Goal: Transaction & Acquisition: Purchase product/service

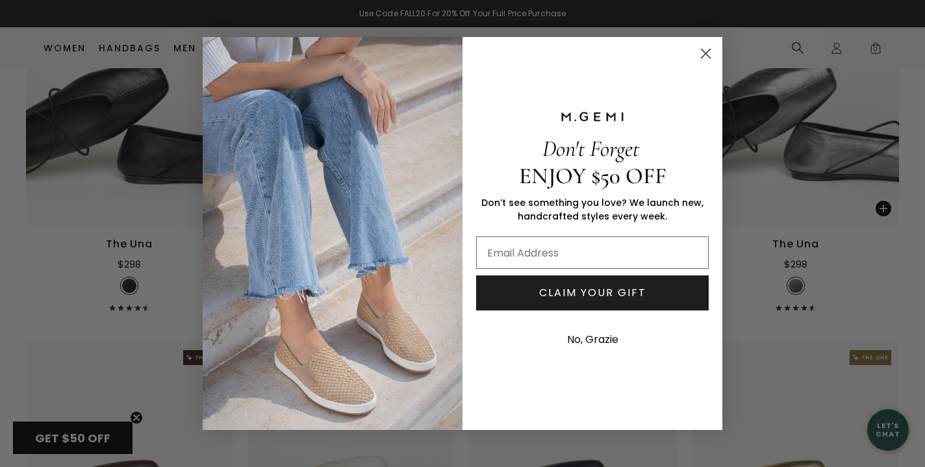
click at [710, 53] on circle "Close dialog" at bounding box center [705, 53] width 21 height 21
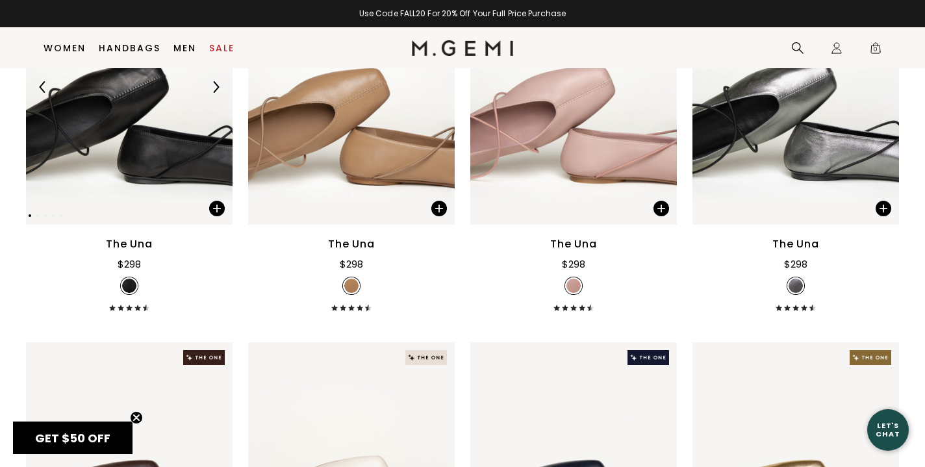
click at [157, 186] on img at bounding box center [129, 86] width 207 height 275
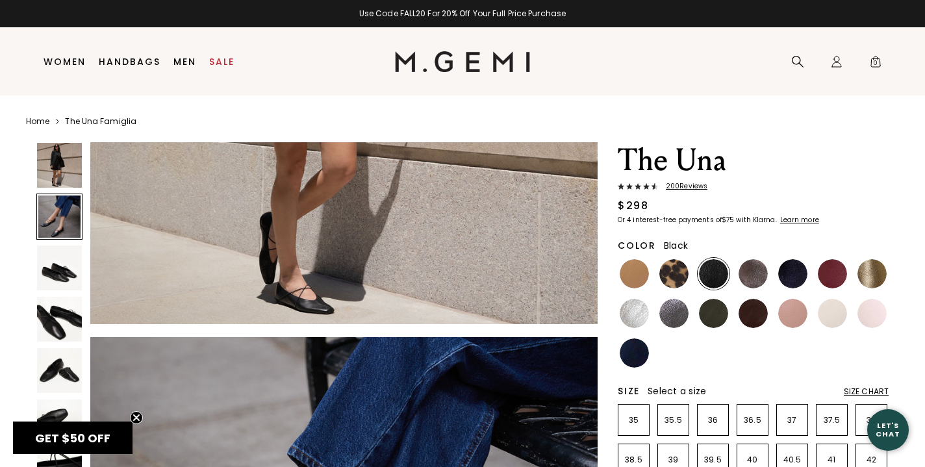
scroll to position [327, 0]
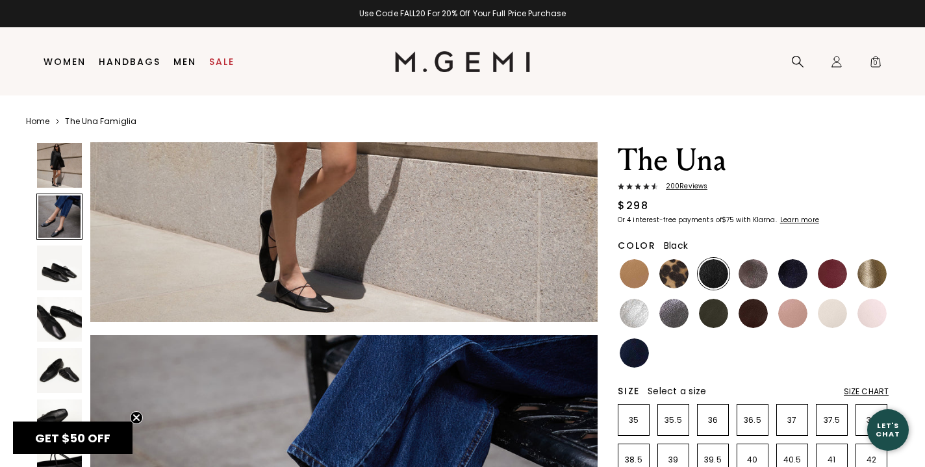
click at [692, 184] on span "200 Review s" at bounding box center [682, 187] width 49 height 8
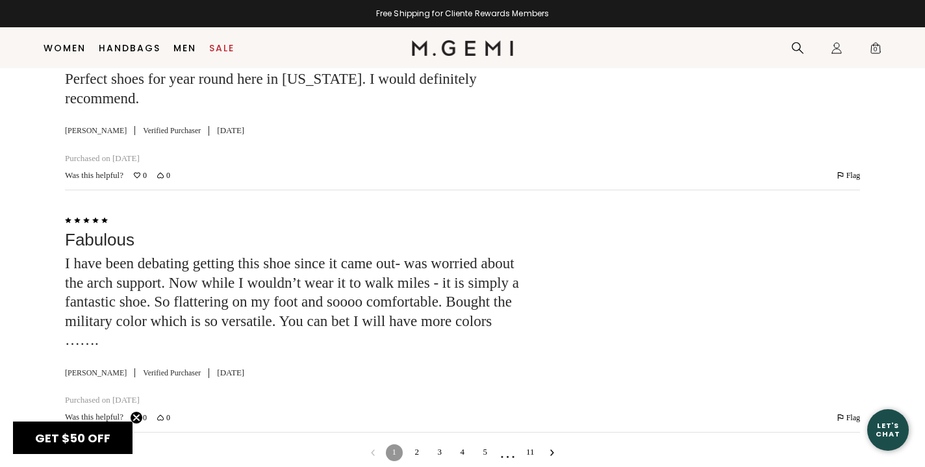
scroll to position [5092, 0]
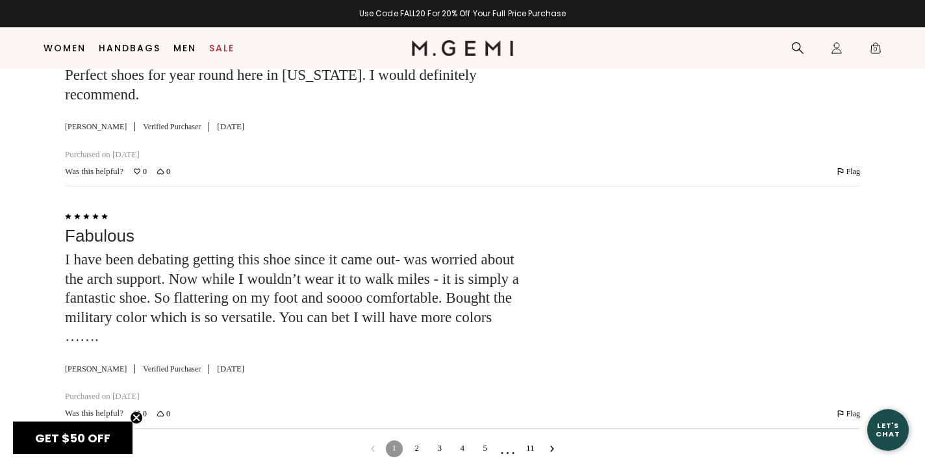
click at [414, 441] on link "2" at bounding box center [417, 449] width 17 height 17
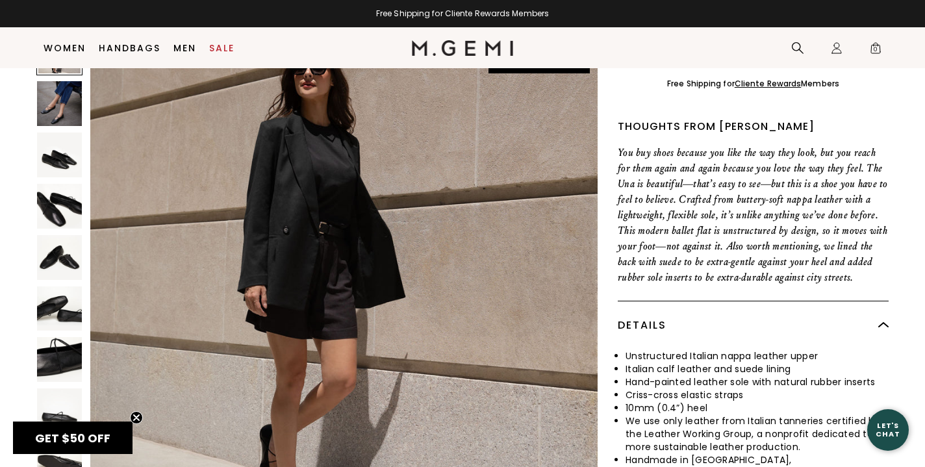
scroll to position [455, 0]
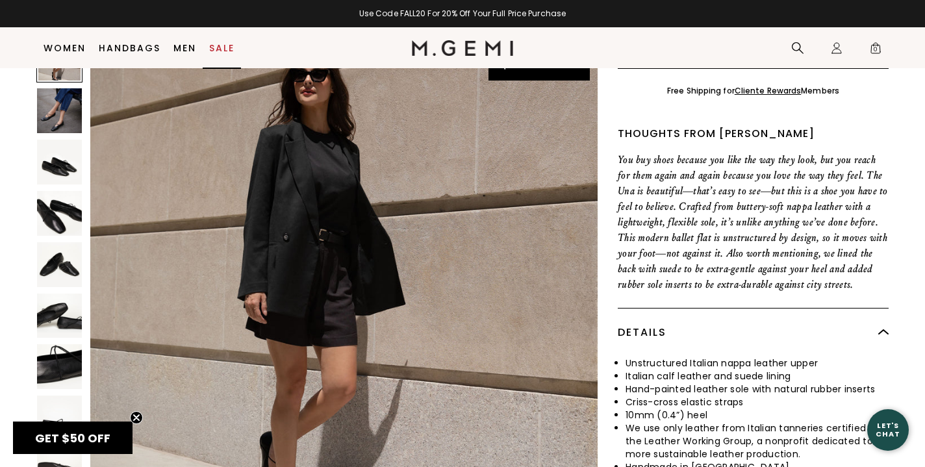
click at [216, 45] on link "Sale" at bounding box center [221, 48] width 25 height 10
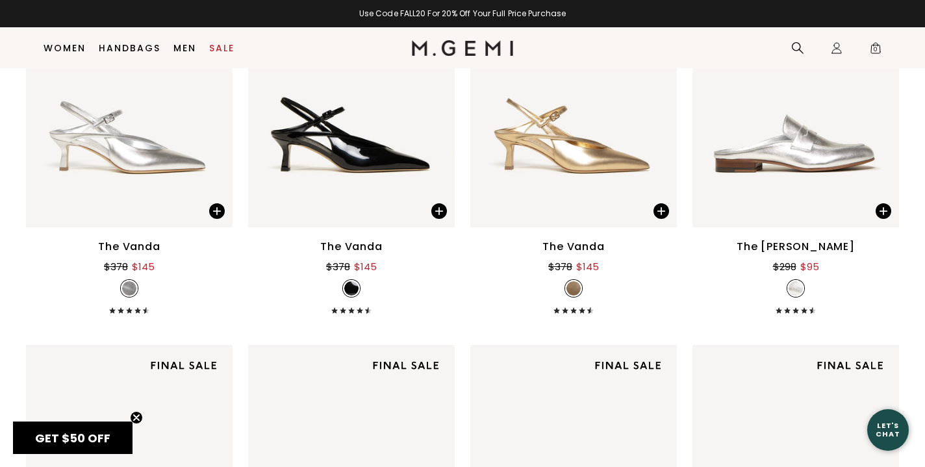
scroll to position [4590, 0]
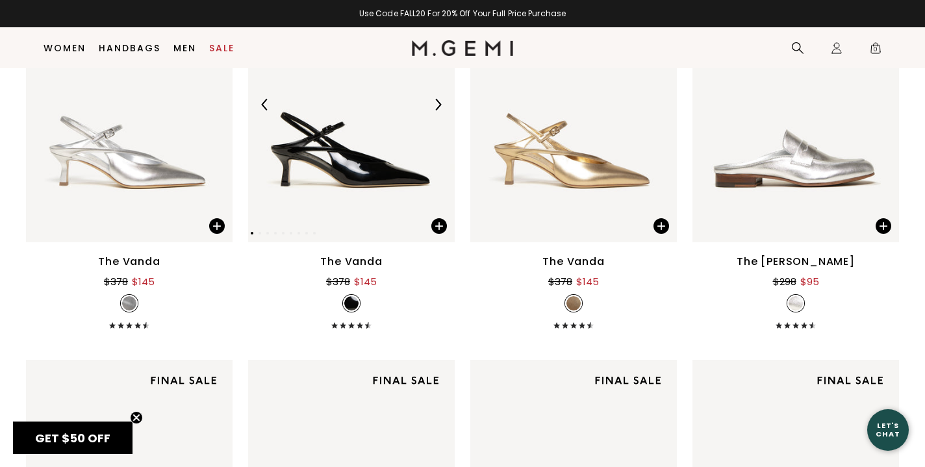
click at [356, 183] on img at bounding box center [351, 104] width 207 height 275
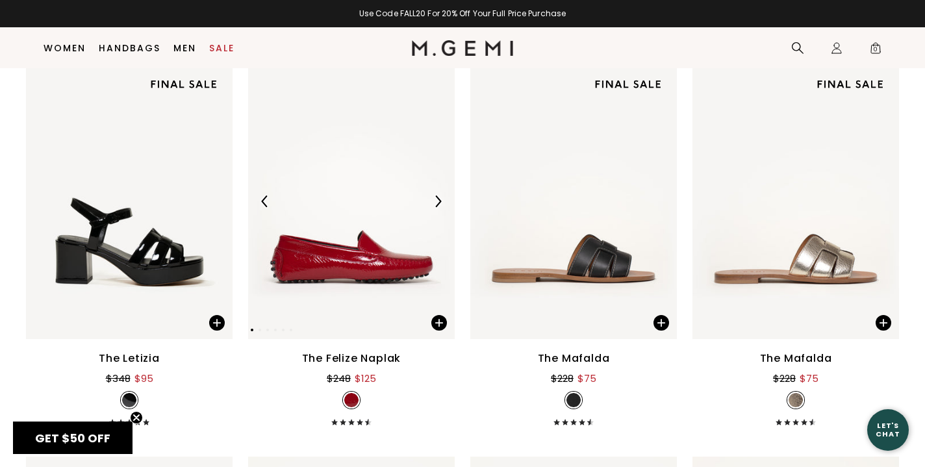
scroll to position [5394, 0]
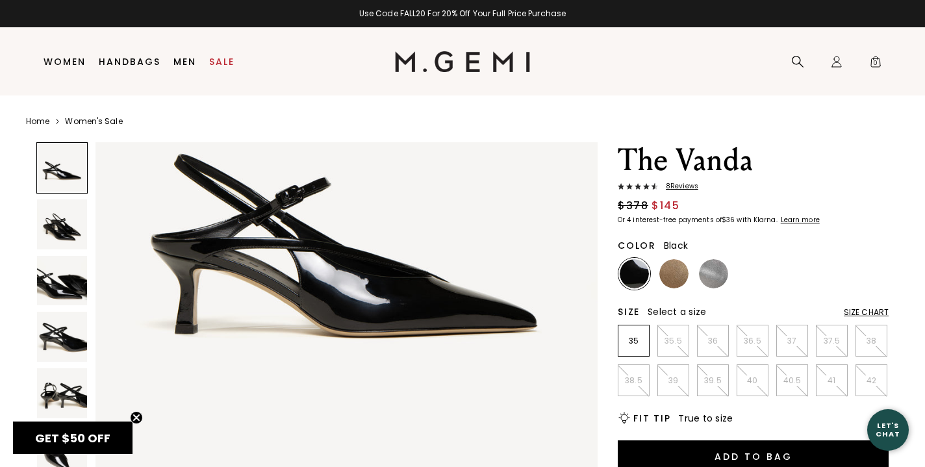
scroll to position [184, 0]
